Goal: Task Accomplishment & Management: Use online tool/utility

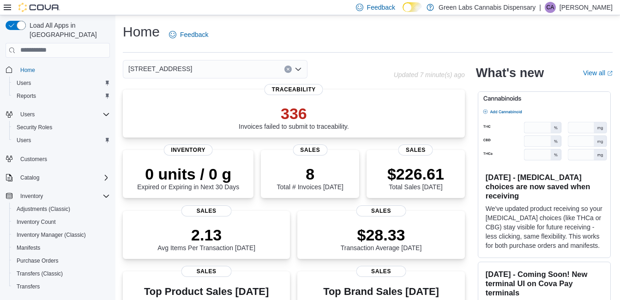
drag, startPoint x: 0, startPoint y: 0, endPoint x: 31, endPoint y: 242, distance: 243.8
click at [31, 244] on span "Manifests" at bounding box center [29, 247] width 24 height 7
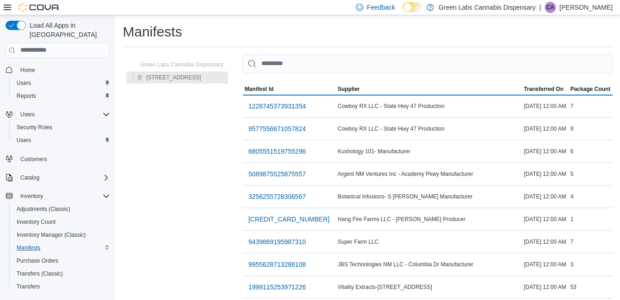
scroll to position [194, 0]
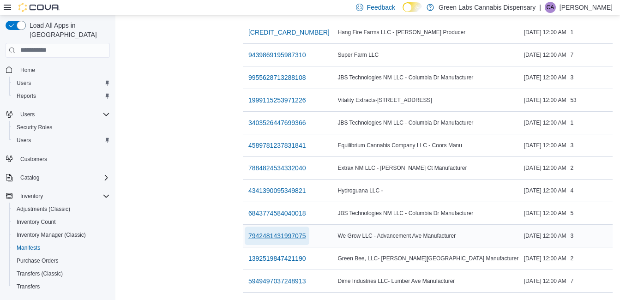
click at [306, 231] on span "7942481431997075" at bounding box center [277, 235] width 58 height 9
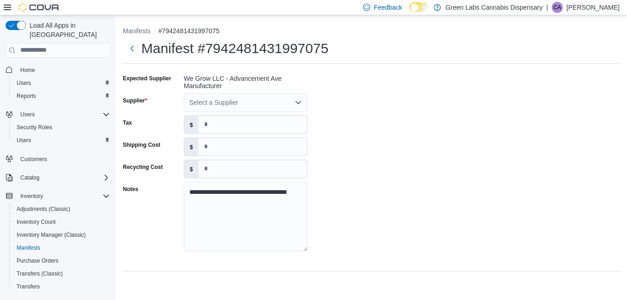
click at [282, 103] on div "Select a Supplier" at bounding box center [246, 102] width 124 height 18
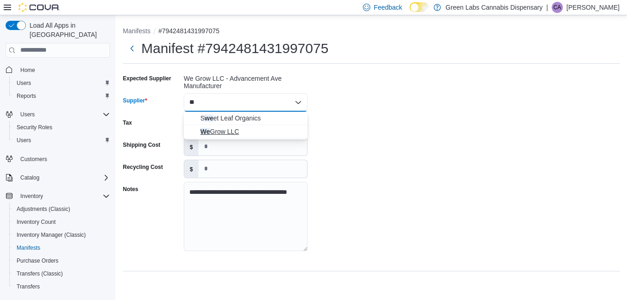
type input "**"
click at [261, 130] on span "We Grow LLC" at bounding box center [251, 131] width 102 height 9
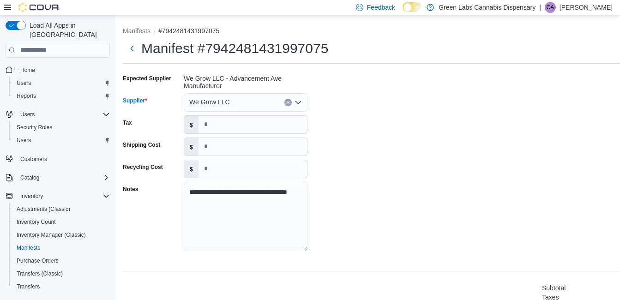
click at [331, 131] on div "**********" at bounding box center [401, 165] width 557 height 189
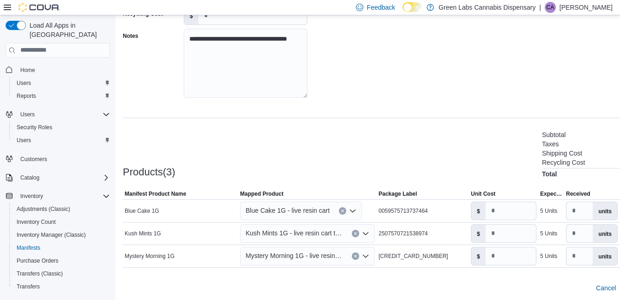
scroll to position [158, 0]
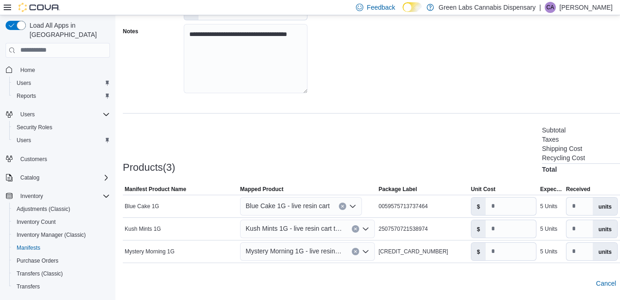
drag, startPoint x: 587, startPoint y: 268, endPoint x: 577, endPoint y: 271, distance: 11.2
click at [577, 271] on div at bounding box center [401, 268] width 557 height 11
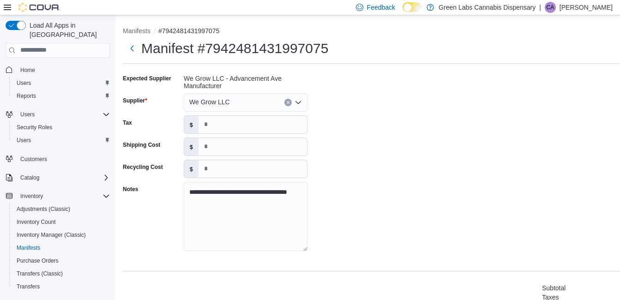
click at [413, 154] on div "**********" at bounding box center [401, 165] width 557 height 189
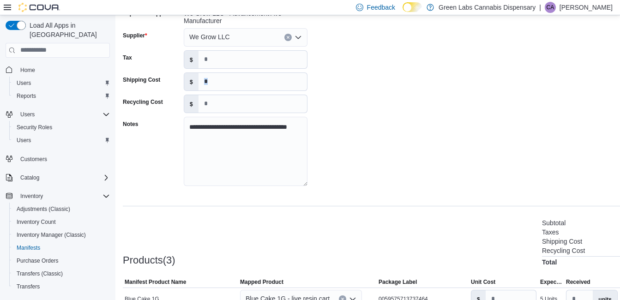
scroll to position [158, 0]
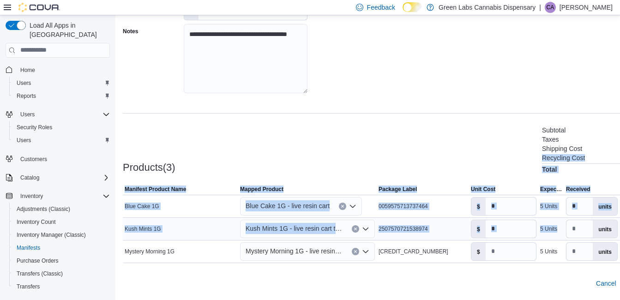
drag, startPoint x: 413, startPoint y: 154, endPoint x: 580, endPoint y: 232, distance: 184.3
click at [580, 232] on div "Products(3) Subtotal $240.00 Taxes $0.00 Shipping Cost $0.00 Recycling Cost $0.…" at bounding box center [401, 209] width 557 height 168
click at [580, 232] on input "*" at bounding box center [579, 229] width 26 height 18
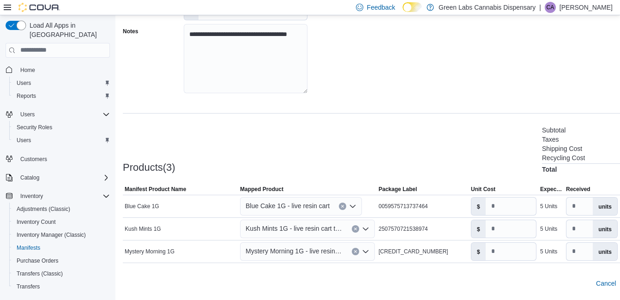
drag, startPoint x: 111, startPoint y: 30, endPoint x: 90, endPoint y: 29, distance: 20.8
click at [90, 29] on div "Load All Apps in New Hub Home Users Reports Users Security Roles Users Customer…" at bounding box center [58, 173] width 112 height 313
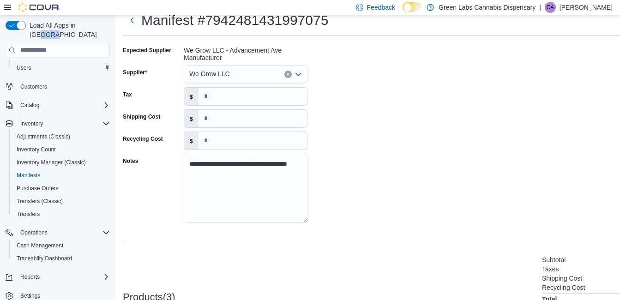
scroll to position [0, 0]
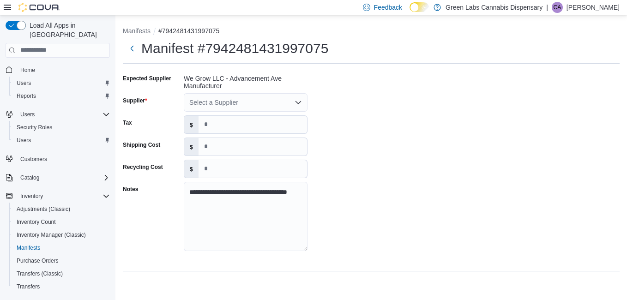
click at [290, 102] on div "Select a Supplier" at bounding box center [246, 102] width 124 height 18
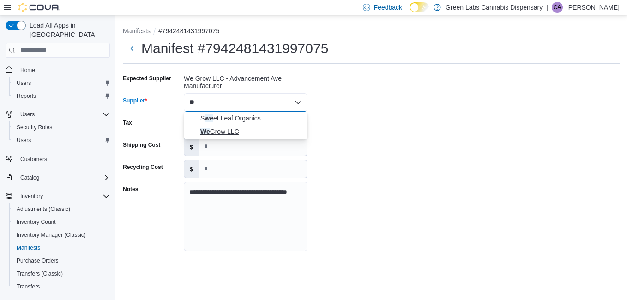
type input "**"
click at [263, 127] on span "We Grow LLC" at bounding box center [251, 131] width 102 height 9
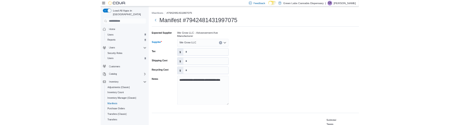
scroll to position [158, 0]
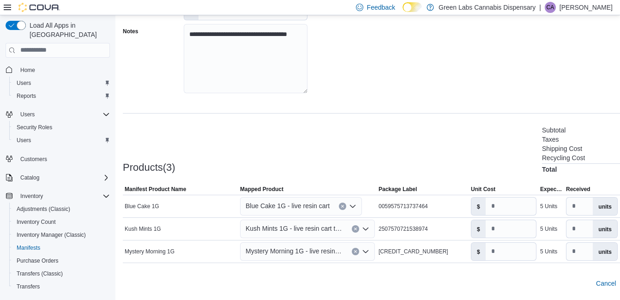
click at [105, 299] on icon "Complex example" at bounding box center [105, 304] width 7 height 7
click at [105, 299] on icon "Complex example" at bounding box center [106, 305] width 3 height 6
click at [204, 281] on div "Cancel Receive Manifest" at bounding box center [401, 283] width 557 height 18
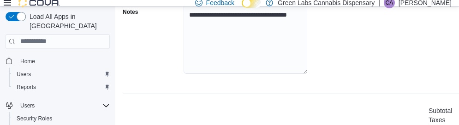
scroll to position [176, 0]
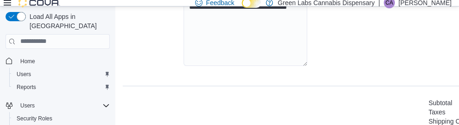
click at [436, 95] on div "**********" at bounding box center [345, 75] width 444 height 379
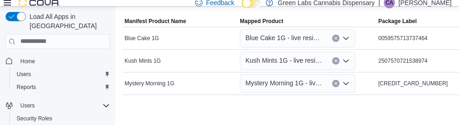
scroll to position [324, 0]
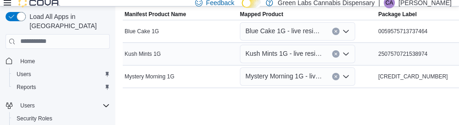
click at [408, 55] on span "2507570721538974" at bounding box center [402, 53] width 49 height 7
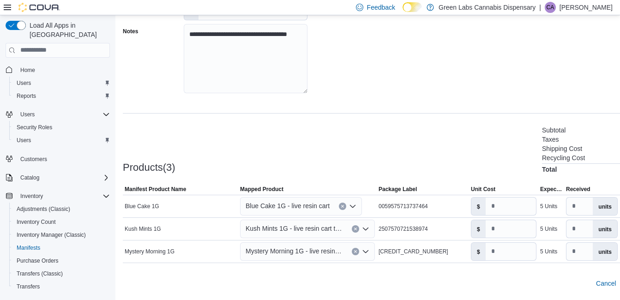
scroll to position [0, 0]
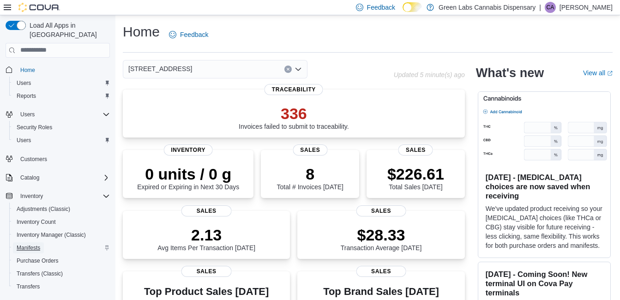
click at [32, 242] on span "Manifests" at bounding box center [29, 247] width 24 height 11
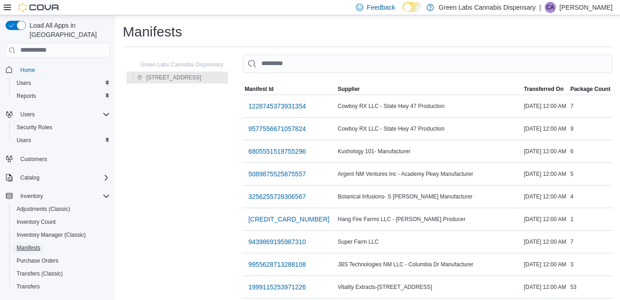
scroll to position [194, 0]
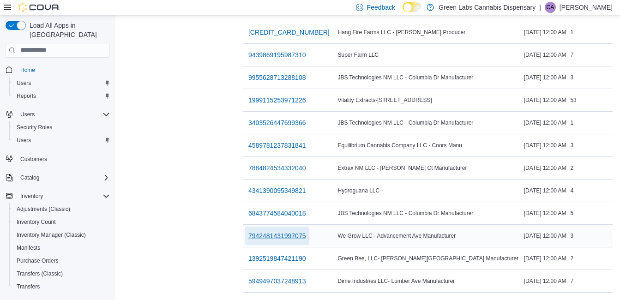
click at [306, 233] on span "7942481431997075" at bounding box center [277, 235] width 58 height 9
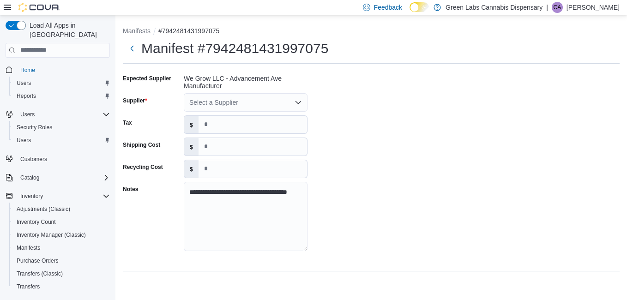
click at [274, 102] on div "Select a Supplier" at bounding box center [246, 102] width 124 height 18
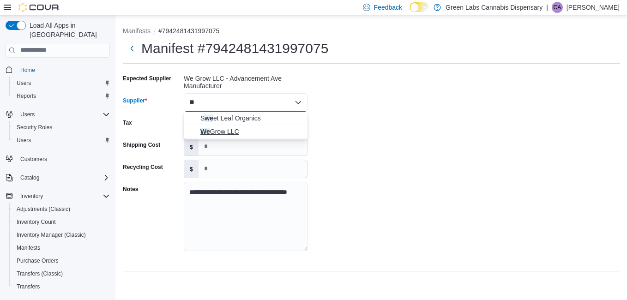
type input "**"
click at [247, 125] on button "We Grow LLC" at bounding box center [246, 131] width 124 height 13
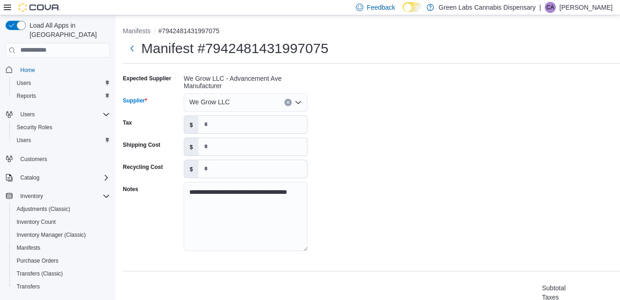
click at [364, 135] on div "**********" at bounding box center [401, 165] width 557 height 189
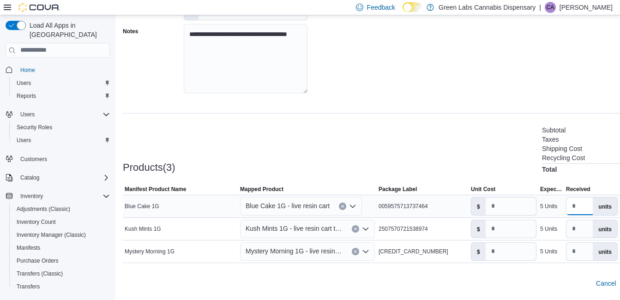
click at [586, 211] on input "*" at bounding box center [579, 206] width 26 height 18
click at [601, 210] on label "units" at bounding box center [604, 206] width 24 height 18
click at [612, 279] on span "Cancel" at bounding box center [606, 283] width 20 height 9
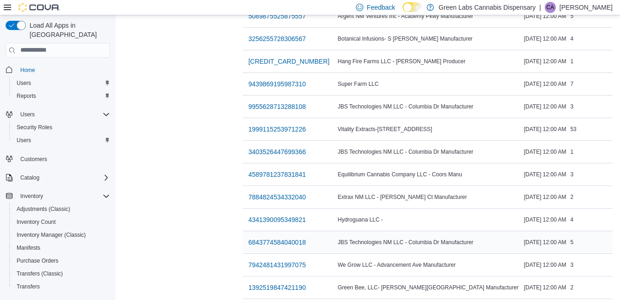
scroll to position [194, 0]
